Goal: Check status: Check status

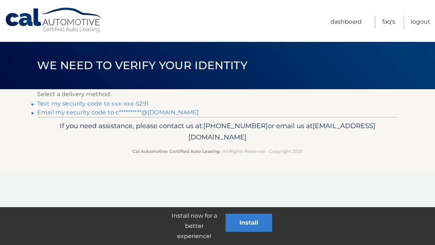
click at [135, 105] on link "Text my security code to xxx-xxx-5291" at bounding box center [93, 103] width 112 height 7
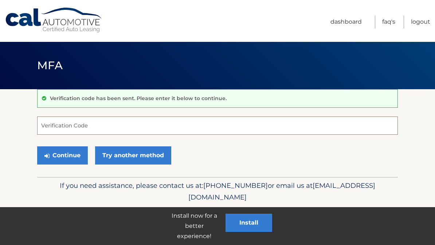
click at [185, 124] on input "Verification Code" at bounding box center [217, 126] width 361 height 18
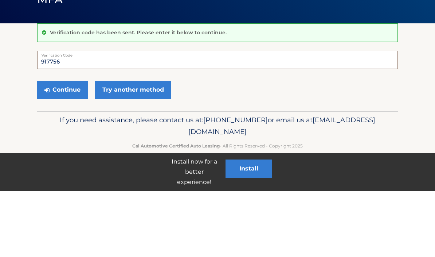
type input "917756"
click at [63, 147] on button "Continue" at bounding box center [62, 156] width 51 height 18
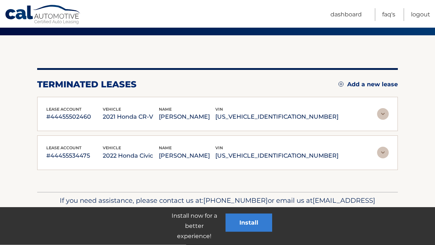
scroll to position [55, 0]
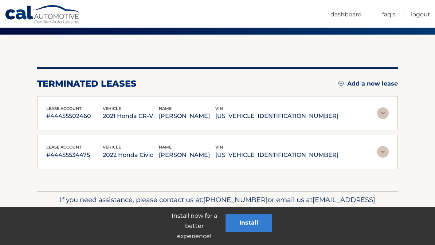
click at [211, 155] on p "[PERSON_NAME]" at bounding box center [187, 155] width 57 height 10
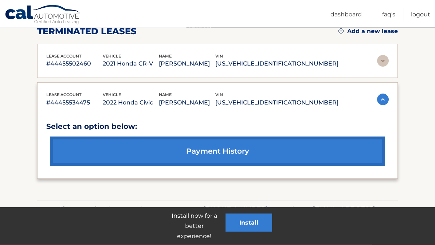
scroll to position [117, 0]
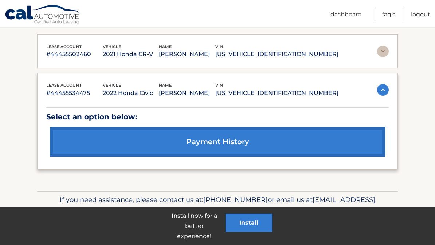
click at [268, 147] on link "payment history" at bounding box center [217, 142] width 335 height 30
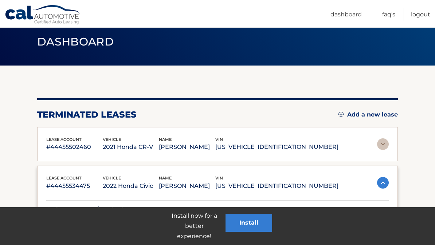
scroll to position [0, 0]
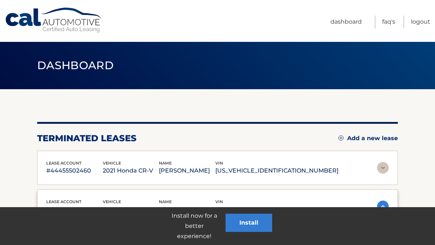
click at [350, 17] on link "Dashboard" at bounding box center [346, 22] width 31 height 13
click at [346, 27] on link "Dashboard" at bounding box center [346, 22] width 31 height 13
click at [344, 26] on link "Dashboard" at bounding box center [346, 22] width 31 height 13
click at [392, 17] on link "FAQ's" at bounding box center [388, 22] width 13 height 13
